Goal: Task Accomplishment & Management: Use online tool/utility

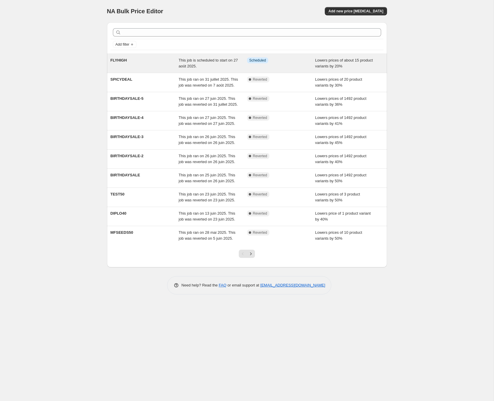
click at [119, 58] on span "FLYHIGH" at bounding box center [118, 60] width 16 height 4
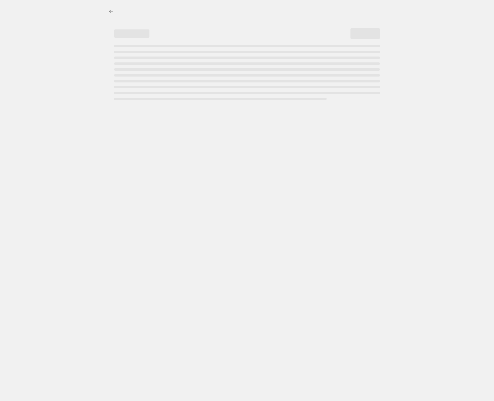
select select "percentage"
select select "no_change"
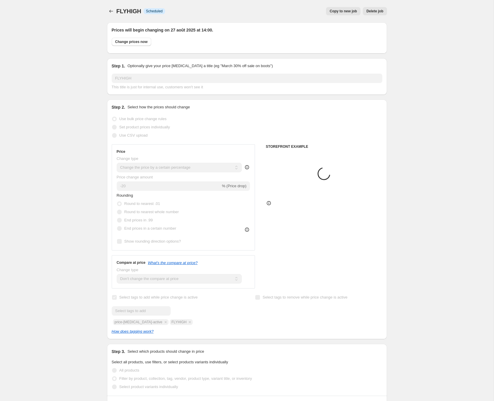
select select "product"
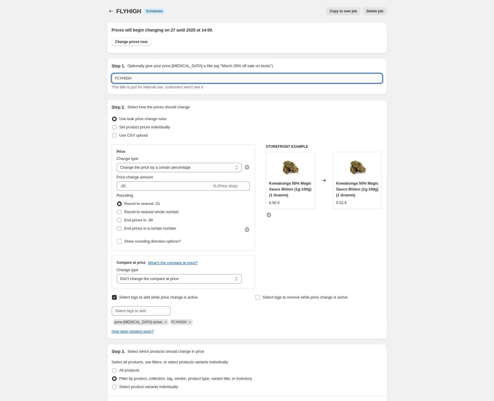
click at [153, 78] on input "FLYHIGH" at bounding box center [247, 78] width 270 height 9
click at [146, 79] on input "FLYHIGH" at bounding box center [247, 78] width 270 height 9
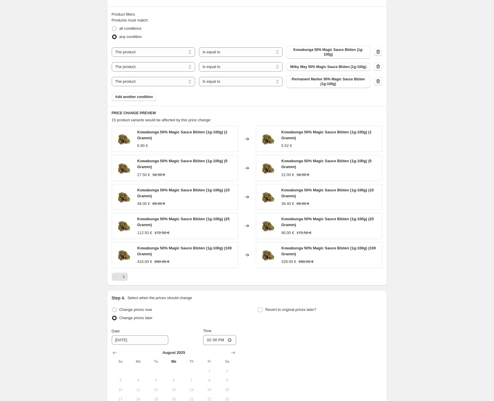
scroll to position [390, 0]
click at [125, 279] on icon "Next" at bounding box center [124, 276] width 6 height 6
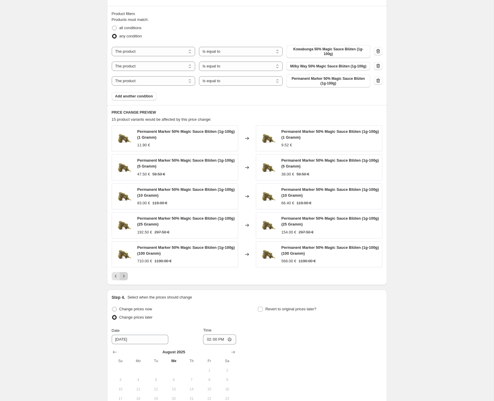
click at [123, 279] on icon "Next" at bounding box center [124, 276] width 6 height 6
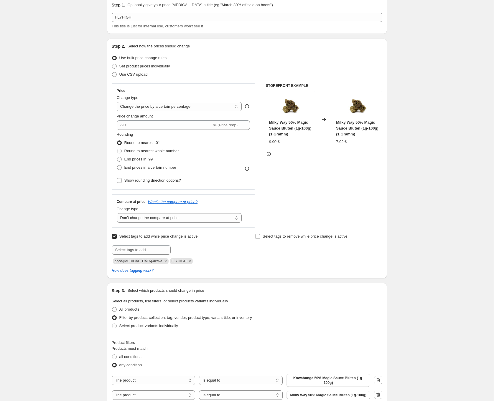
scroll to position [61, 0]
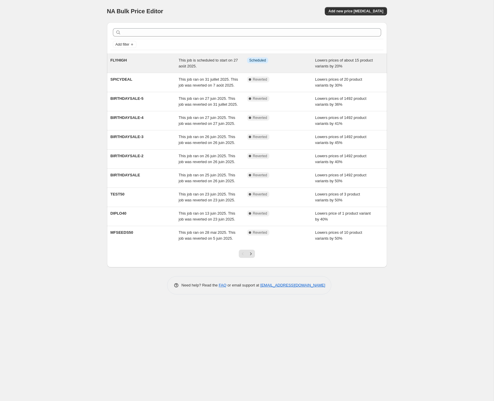
click at [125, 65] on div "FLYHIGH" at bounding box center [144, 63] width 68 height 12
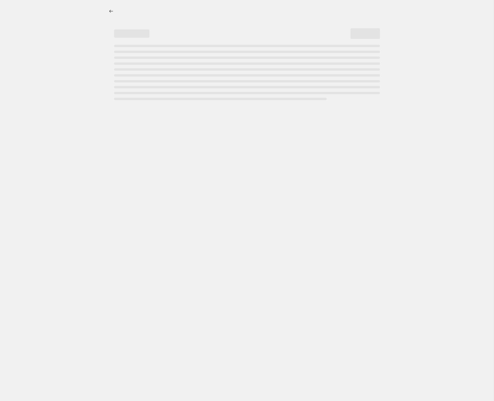
select select "percentage"
select select "no_change"
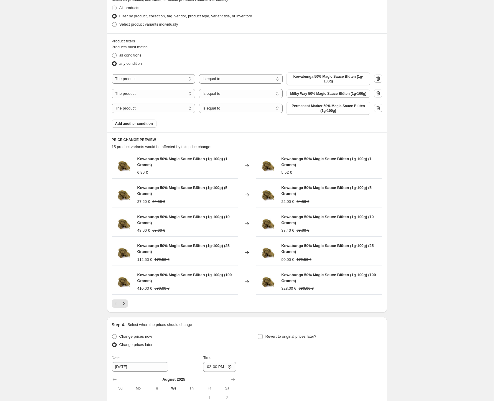
scroll to position [479, 0]
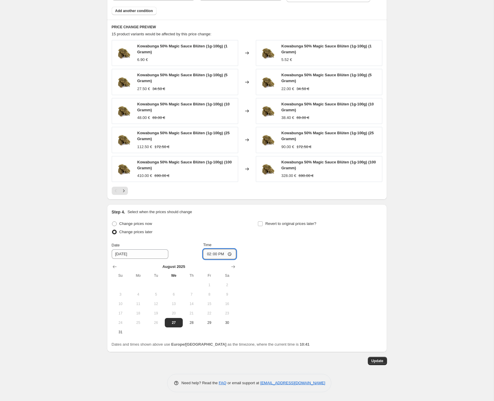
click at [216, 256] on input "14:00" at bounding box center [219, 254] width 33 height 10
click at [262, 257] on div "Change prices now Change prices later Date 8/27/2025 Time 14:00 August 2025 Su …" at bounding box center [247, 278] width 270 height 117
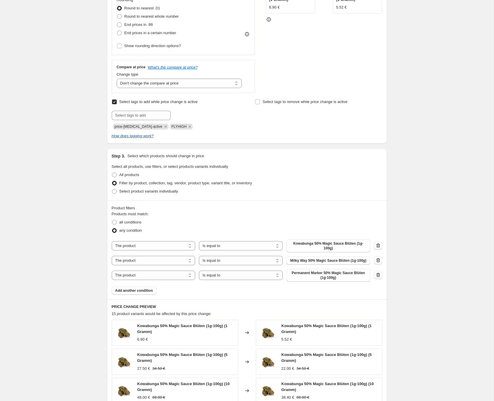
scroll to position [0, 0]
